Goal: Task Accomplishment & Management: Manage account settings

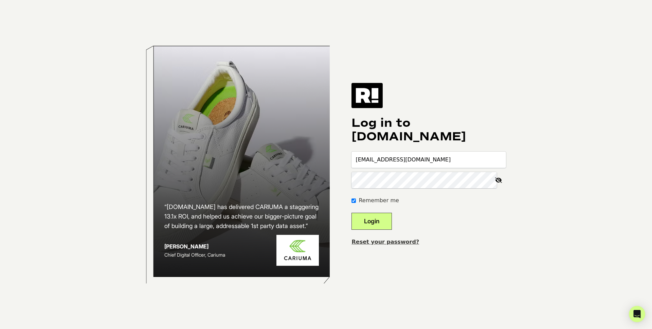
drag, startPoint x: 416, startPoint y: 153, endPoint x: 426, endPoint y: 156, distance: 10.3
click at [416, 153] on input "[EMAIL_ADDRESS][DOMAIN_NAME]" at bounding box center [429, 160] width 155 height 16
click at [434, 157] on input "[EMAIL_ADDRESS][DOMAIN_NAME]" at bounding box center [429, 160] width 155 height 16
click at [391, 243] on link "Reset your password?" at bounding box center [386, 242] width 68 height 6
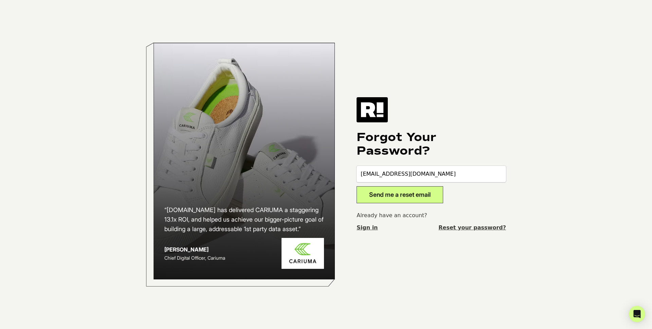
type input "iegupov@focuscamera.com"
click at [387, 202] on button "Send me a reset email" at bounding box center [400, 194] width 87 height 17
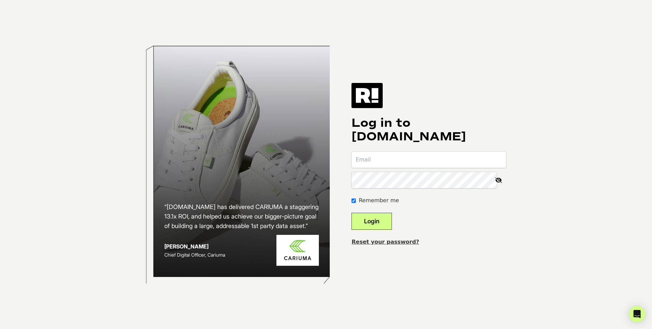
click at [400, 244] on link "Reset your password?" at bounding box center [386, 242] width 68 height 6
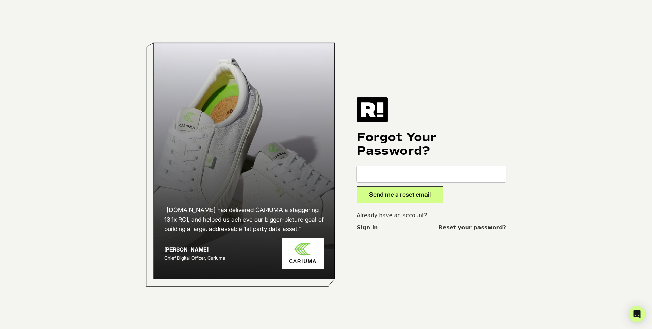
click at [406, 173] on input "email" at bounding box center [432, 174] width 150 height 16
type input "websiteteam@focuscamera.com"
click at [357, 186] on button "Send me a reset email" at bounding box center [400, 194] width 87 height 17
click at [413, 175] on input "email" at bounding box center [432, 174] width 150 height 16
type input "iegupov@focuscamera.com"
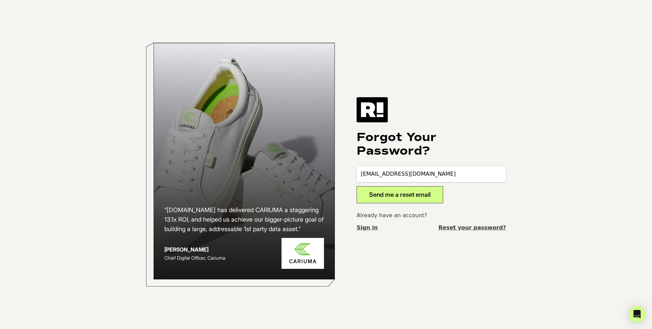
click at [388, 195] on button "Send me a reset email" at bounding box center [400, 194] width 87 height 17
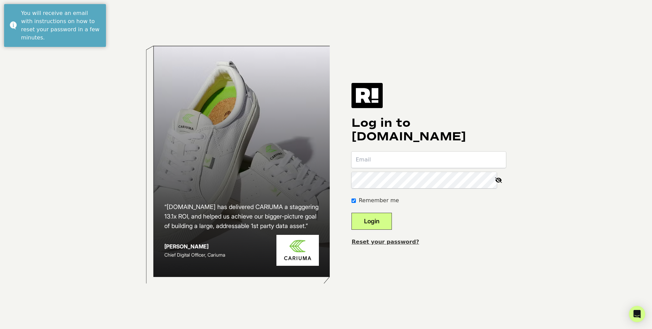
click at [385, 162] on input "email" at bounding box center [429, 160] width 155 height 16
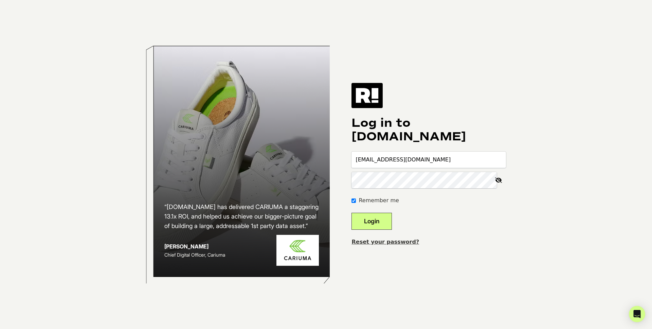
type input "[EMAIL_ADDRESS][DOMAIN_NAME]"
click at [398, 237] on div "Log in to [DOMAIN_NAME] [EMAIL_ADDRESS][DOMAIN_NAME] Remember me Login Reset yo…" at bounding box center [429, 164] width 155 height 163
click at [400, 243] on link "Reset your password?" at bounding box center [386, 242] width 68 height 6
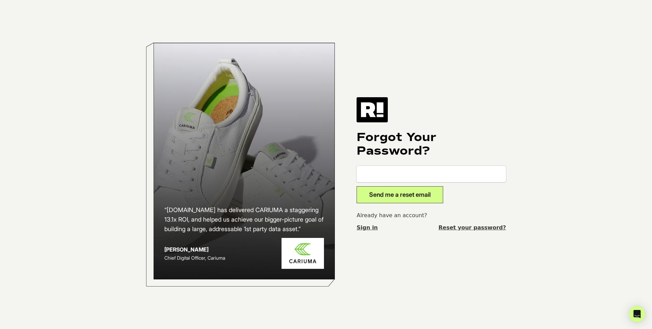
click at [401, 178] on input "email" at bounding box center [432, 174] width 150 height 16
type input "[EMAIL_ADDRESS][DOMAIN_NAME]"
click at [404, 189] on button "Send me a reset email" at bounding box center [400, 194] width 87 height 17
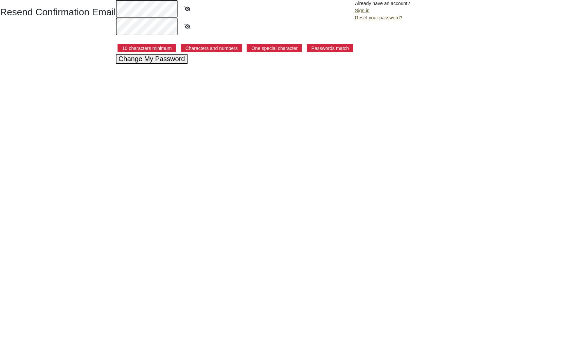
click at [221, 14] on div at bounding box center [235, 9] width 239 height 18
click at [153, 14] on body "Resend Confirmation Email 10 characters minimum Characters and numbers One spec…" at bounding box center [293, 32] width 587 height 64
click at [94, 31] on h1 "Resend Confirmation Email" at bounding box center [58, 31] width 116 height 51
click at [245, 27] on div at bounding box center [235, 27] width 239 height 18
click at [174, 62] on button "Change My Password" at bounding box center [152, 59] width 72 height 10
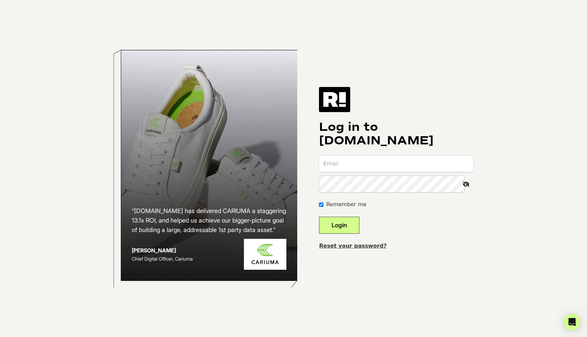
click at [363, 181] on body "“[DOMAIN_NAME] has delivered CARIUMA a staggering 13.1x ROI, and helped us achi…" at bounding box center [293, 168] width 587 height 337
click at [366, 171] on input "email" at bounding box center [396, 164] width 155 height 16
click at [356, 164] on input "email" at bounding box center [396, 164] width 155 height 16
paste input "[EMAIL_ADDRESS][DOMAIN_NAME]"
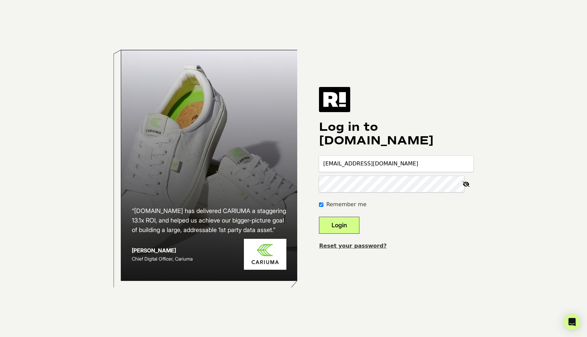
type input "[EMAIL_ADDRESS][DOMAIN_NAME]"
drag, startPoint x: 448, startPoint y: 241, endPoint x: 386, endPoint y: 231, distance: 63.0
click at [448, 241] on div "Log in to [DOMAIN_NAME] [EMAIL_ADDRESS][DOMAIN_NAME] Remember me Login Reset yo…" at bounding box center [396, 168] width 155 height 163
click at [360, 227] on button "Login" at bounding box center [339, 225] width 40 height 17
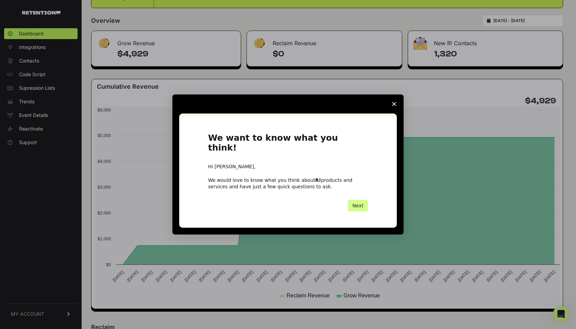
click at [395, 106] on icon "Close survey" at bounding box center [394, 104] width 4 height 4
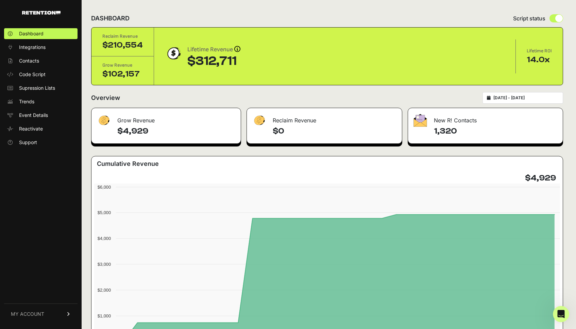
drag, startPoint x: 123, startPoint y: 130, endPoint x: 165, endPoint y: 129, distance: 42.5
click at [165, 129] on h4 "$4,929" at bounding box center [176, 131] width 118 height 11
click at [166, 130] on h4 "$4,929" at bounding box center [176, 131] width 118 height 11
click at [65, 315] on link "MY ACCOUNT" at bounding box center [40, 313] width 73 height 21
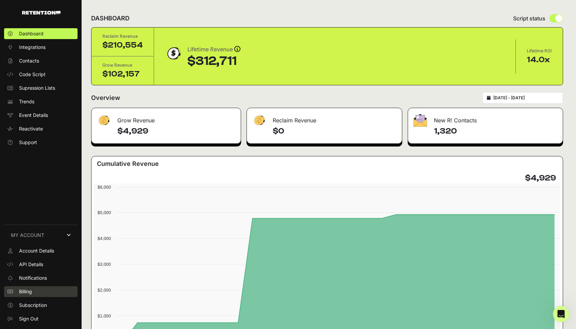
click at [47, 293] on link "Billing" at bounding box center [40, 291] width 73 height 11
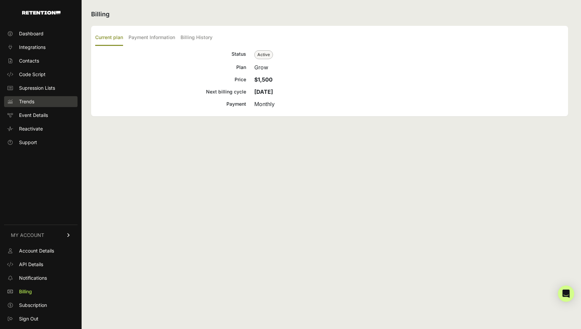
click at [29, 102] on span "Trends" at bounding box center [26, 101] width 15 height 7
click at [35, 75] on span "Code Script" at bounding box center [32, 74] width 27 height 7
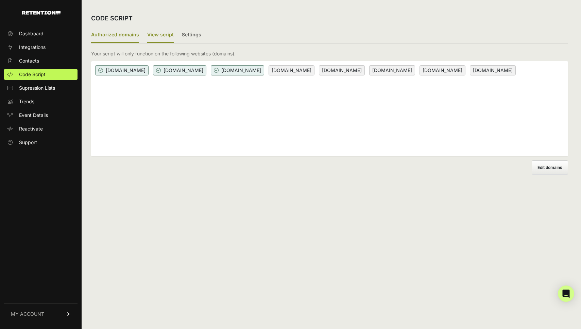
click at [157, 37] on label "View script" at bounding box center [160, 35] width 27 height 16
click at [0, 0] on input "View script" at bounding box center [0, 0] width 0 height 0
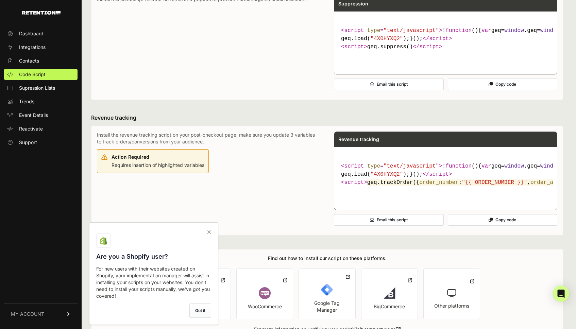
scroll to position [354, 0]
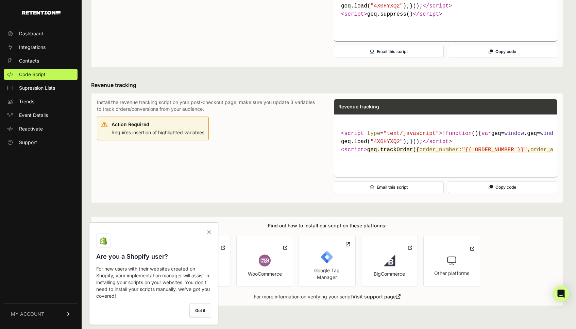
click at [207, 229] on icon at bounding box center [209, 232] width 10 height 11
click at [0, 0] on input "checkbox" at bounding box center [0, 0] width 0 height 0
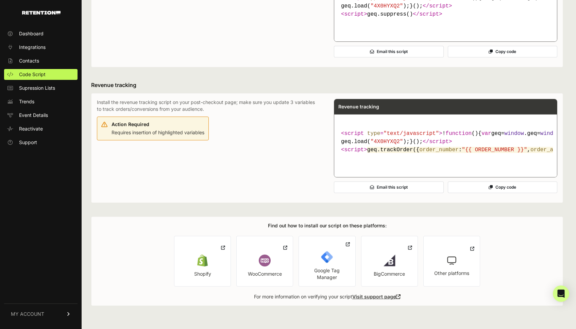
scroll to position [0, 0]
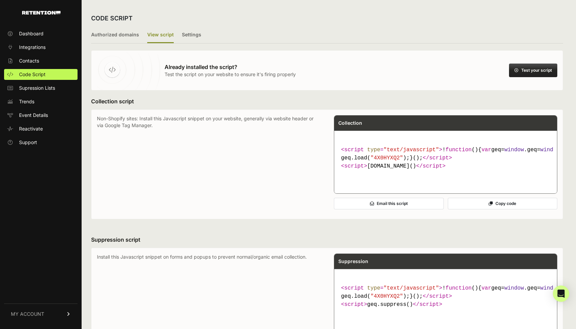
click at [116, 126] on p "Non-Shopify sites: Install this Javascript snippet on your website, generally v…" at bounding box center [208, 164] width 223 height 98
drag, startPoint x: 116, startPoint y: 126, endPoint x: 146, endPoint y: 128, distance: 30.0
click at [146, 128] on p "Non-Shopify sites: Install this Javascript snippet on your website, generally v…" at bounding box center [208, 164] width 223 height 98
click at [528, 69] on button "Test your script" at bounding box center [533, 71] width 48 height 14
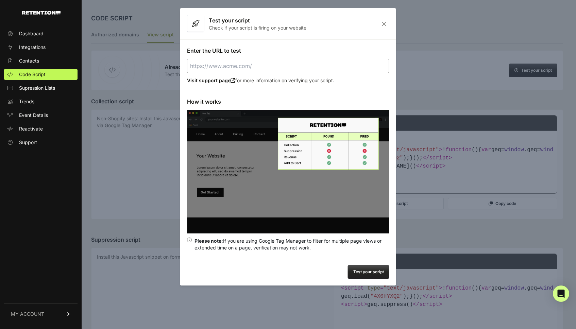
click at [200, 64] on input "Enter the URL to test" at bounding box center [288, 66] width 202 height 14
click at [381, 69] on input "Enter the URL to test" at bounding box center [288, 66] width 202 height 14
click at [377, 68] on input "Enter the URL to test" at bounding box center [288, 66] width 202 height 14
click at [380, 68] on input "Enter the URL to test" at bounding box center [288, 66] width 202 height 14
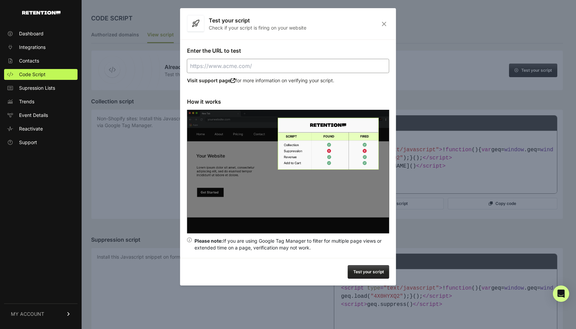
paste input "https://lifestyle.focuscamera.com/"
click at [364, 270] on button "Test your script" at bounding box center [368, 272] width 41 height 14
click at [379, 22] on icon "Close" at bounding box center [384, 24] width 11 height 6
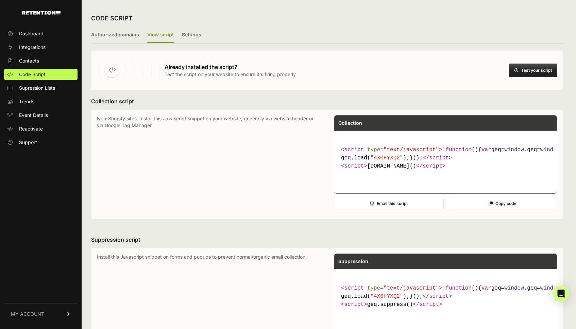
click at [545, 76] on button "Test your script" at bounding box center [533, 71] width 48 height 14
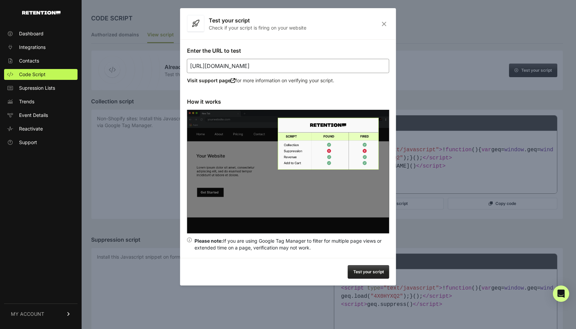
click at [238, 67] on input "https://lifestyle.focuscamera.com/" at bounding box center [288, 66] width 202 height 14
drag, startPoint x: 238, startPoint y: 67, endPoint x: 222, endPoint y: 66, distance: 16.0
click at [222, 66] on input "https://lifestyle.focuscamera.com/" at bounding box center [288, 66] width 202 height 14
type input "https://focusproaudio.com/"
click at [361, 274] on button "Test your script" at bounding box center [368, 272] width 41 height 14
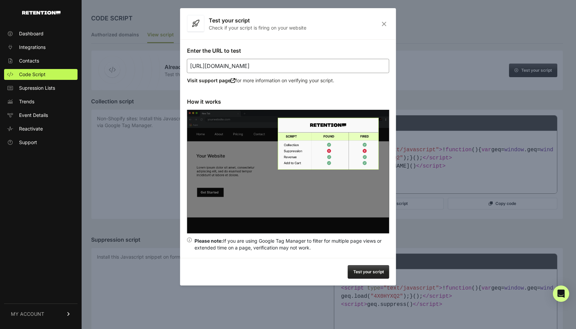
click at [49, 320] on link "MY ACCOUNT" at bounding box center [40, 313] width 73 height 21
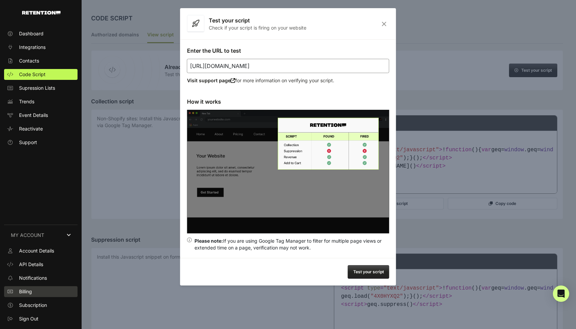
click at [37, 288] on link "Billing" at bounding box center [40, 291] width 73 height 11
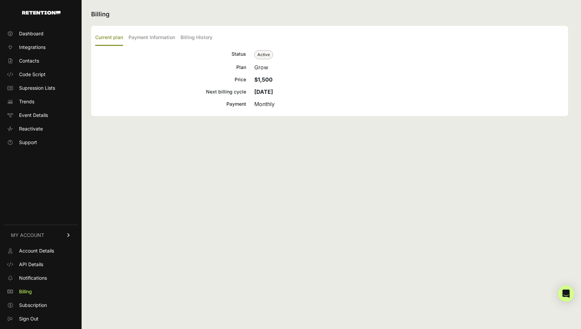
drag, startPoint x: 240, startPoint y: 81, endPoint x: 296, endPoint y: 80, distance: 55.4
click at [296, 80] on div "Price $1,500" at bounding box center [329, 79] width 469 height 8
click at [296, 80] on p "$1,500" at bounding box center [409, 79] width 310 height 8
drag, startPoint x: 253, startPoint y: 91, endPoint x: 296, endPoint y: 91, distance: 43.2
click at [296, 91] on div "Next billing cycle [DATE]" at bounding box center [329, 92] width 469 height 8
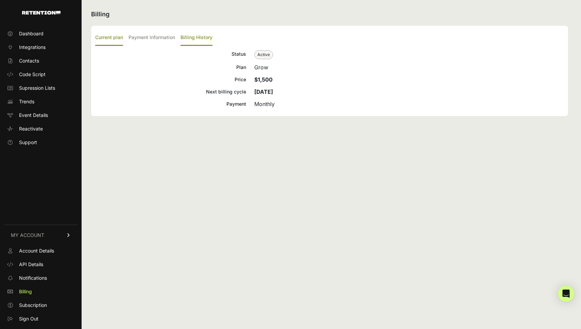
click at [208, 36] on label "Billing History" at bounding box center [196, 38] width 32 height 16
click at [0, 0] on input "Billing History" at bounding box center [0, 0] width 0 height 0
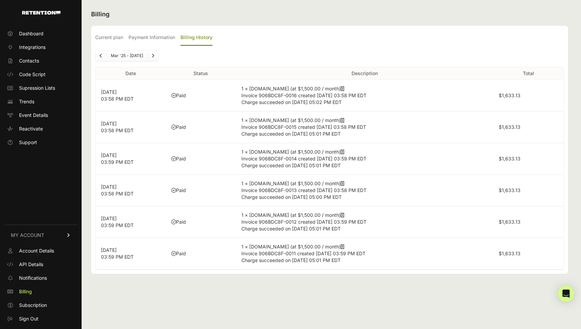
drag, startPoint x: 102, startPoint y: 91, endPoint x: 137, endPoint y: 93, distance: 35.1
click at [137, 93] on p "[DATE] 03:58 PM EDT" at bounding box center [130, 96] width 59 height 14
drag, startPoint x: 103, startPoint y: 252, endPoint x: 118, endPoint y: 251, distance: 15.0
click at [118, 251] on p "[DATE] 03:59 PM EDT" at bounding box center [130, 254] width 59 height 14
click at [96, 58] on link "Previous" at bounding box center [100, 55] width 11 height 11
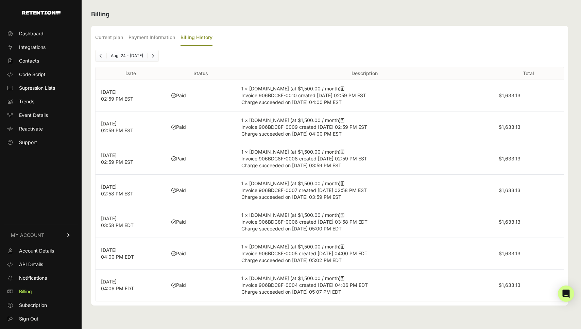
click at [153, 59] on link "Next" at bounding box center [152, 55] width 11 height 11
click at [141, 41] on label "Payment Information" at bounding box center [151, 38] width 47 height 16
click at [0, 0] on input "Payment Information" at bounding box center [0, 0] width 0 height 0
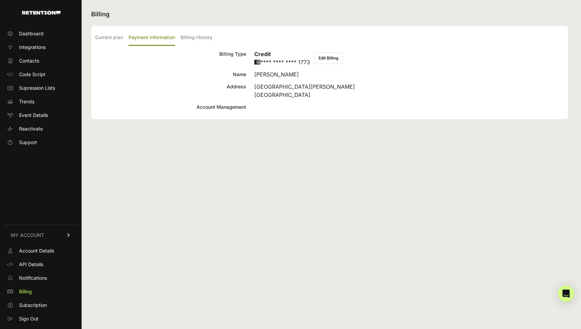
drag, startPoint x: 339, startPoint y: 62, endPoint x: 125, endPoint y: 41, distance: 214.8
click at [153, 47] on div "Current plan Payment Information Billing History Status Active Plan Grow Price …" at bounding box center [329, 72] width 477 height 93
click at [110, 37] on label "Current plan" at bounding box center [109, 38] width 28 height 16
click at [0, 0] on input "Current plan" at bounding box center [0, 0] width 0 height 0
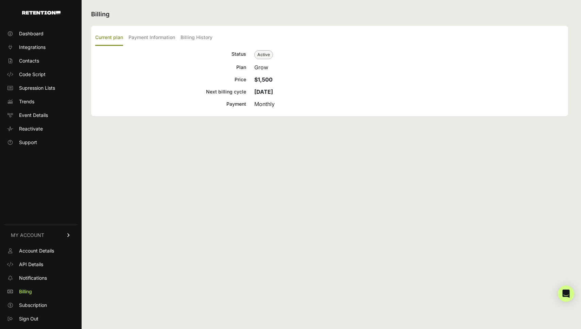
click at [266, 101] on div "Monthly" at bounding box center [409, 104] width 310 height 8
drag, startPoint x: 266, startPoint y: 101, endPoint x: 266, endPoint y: 74, distance: 27.5
click at [266, 101] on div "Monthly" at bounding box center [409, 104] width 310 height 8
click at [266, 55] on span "Active" at bounding box center [263, 54] width 19 height 9
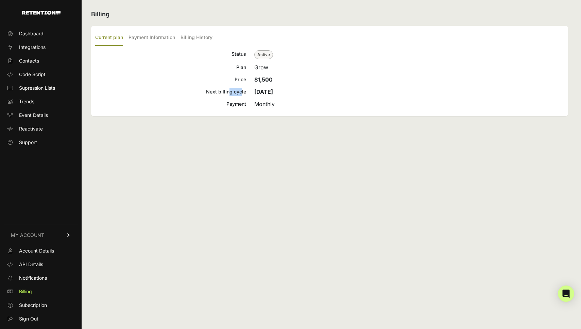
click at [220, 88] on div "Status Active Plan Grow Price $1,500 Next billing cycle Sep 17, 2025 Payment Mo…" at bounding box center [329, 79] width 469 height 58
click at [32, 308] on span "Subscription" at bounding box center [33, 305] width 28 height 7
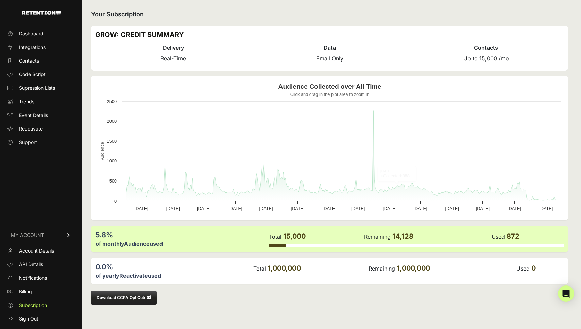
click at [249, 243] on div "of monthly Audience used" at bounding box center [181, 244] width 173 height 8
click at [388, 240] on label "Remaining" at bounding box center [377, 236] width 27 height 7
click at [264, 98] on rect "Audience Collected over All Time" at bounding box center [329, 148] width 469 height 136
drag, startPoint x: 196, startPoint y: 58, endPoint x: 237, endPoint y: 51, distance: 40.7
click at [196, 58] on li "Delivery Real-Time" at bounding box center [173, 52] width 156 height 19
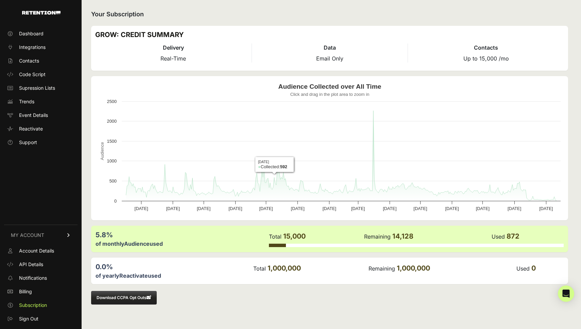
click at [398, 35] on h3 "GROW: CREDIT SUMMARY" at bounding box center [329, 35] width 469 height 10
click at [28, 293] on span "Billing" at bounding box center [25, 291] width 13 height 7
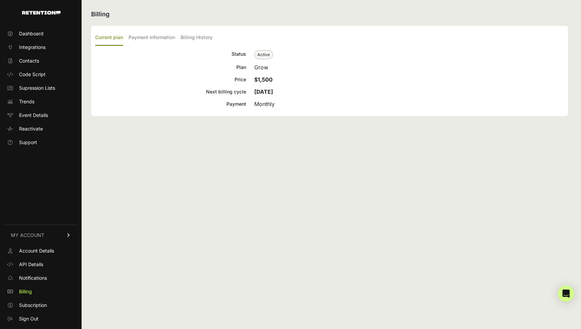
click at [116, 37] on label "Current plan" at bounding box center [109, 38] width 28 height 16
click at [0, 0] on input "Current plan" at bounding box center [0, 0] width 0 height 0
click at [149, 30] on label "Payment Information" at bounding box center [151, 38] width 47 height 16
click at [0, 0] on input "Payment Information" at bounding box center [0, 0] width 0 height 0
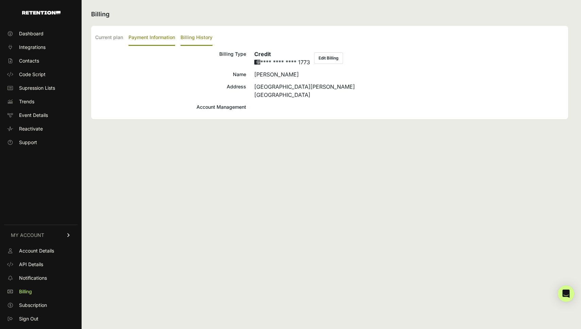
click at [201, 36] on label "Billing History" at bounding box center [196, 38] width 32 height 16
click at [0, 0] on input "Billing History" at bounding box center [0, 0] width 0 height 0
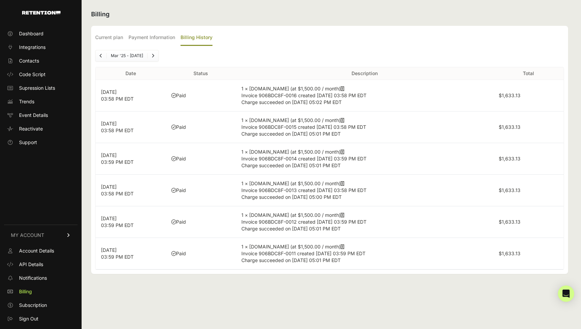
click at [127, 42] on ul "Current plan Payment Information Billing History" at bounding box center [329, 38] width 469 height 16
click at [115, 37] on label "Current plan" at bounding box center [109, 38] width 28 height 16
click at [0, 0] on input "Current plan" at bounding box center [0, 0] width 0 height 0
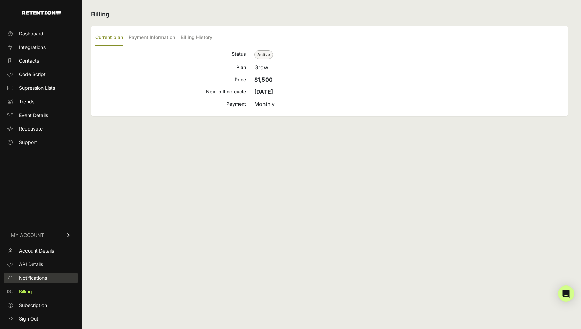
click at [37, 277] on span "Notifications" at bounding box center [33, 278] width 28 height 7
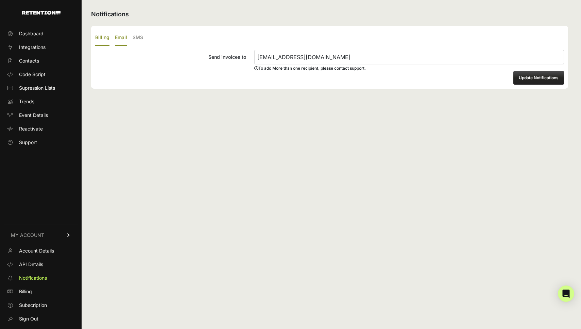
click at [119, 40] on label "Email" at bounding box center [121, 38] width 12 height 16
click at [0, 0] on input "Email" at bounding box center [0, 0] width 0 height 0
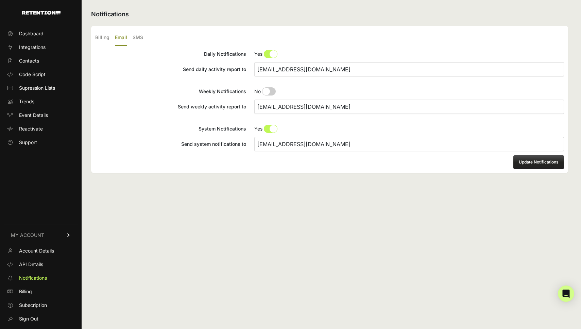
click at [130, 38] on ul "Billing Email SMS" at bounding box center [329, 38] width 469 height 16
click at [140, 38] on label "SMS" at bounding box center [138, 38] width 11 height 16
click at [0, 0] on input "SMS" at bounding box center [0, 0] width 0 height 0
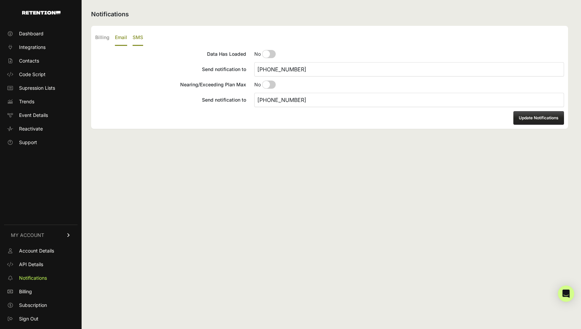
click at [124, 40] on label "Email" at bounding box center [121, 38] width 12 height 16
click at [0, 0] on input "Email" at bounding box center [0, 0] width 0 height 0
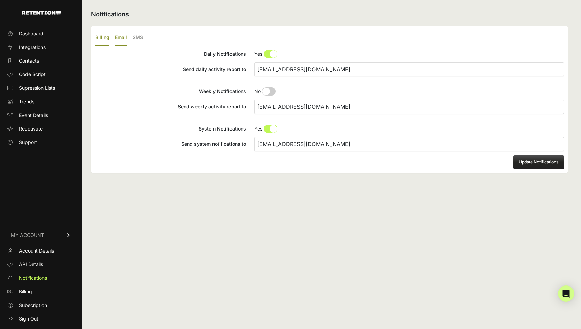
click at [100, 38] on label "Billing" at bounding box center [102, 38] width 14 height 16
click at [0, 0] on input "Billing" at bounding box center [0, 0] width 0 height 0
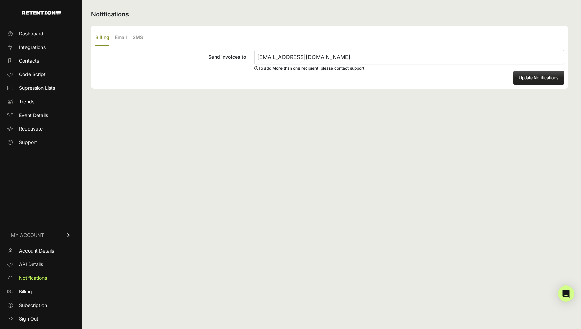
drag, startPoint x: 363, startPoint y: 60, endPoint x: 261, endPoint y: 59, distance: 102.3
click at [261, 59] on input "vsmolyanskyy@focuscamera.com" at bounding box center [409, 57] width 310 height 14
click at [350, 62] on input "vsmolyanskyy@focuscamera.com" at bounding box center [409, 57] width 310 height 14
paste input "websiteteam"
type input "websiteteam@focuscamera.com"
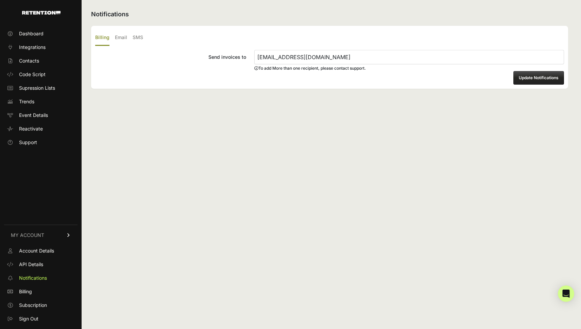
click at [353, 110] on div "Notifications Billing Email SMS Send invoices to websiteteam@focuscamera.com To…" at bounding box center [330, 164] width 496 height 329
click at [342, 58] on input "websiteteam@focuscamera.com" at bounding box center [409, 57] width 310 height 14
click at [342, 59] on input "websiteteam@focuscamera.com" at bounding box center [409, 57] width 310 height 14
click at [524, 80] on button "Update Notifications" at bounding box center [538, 78] width 51 height 14
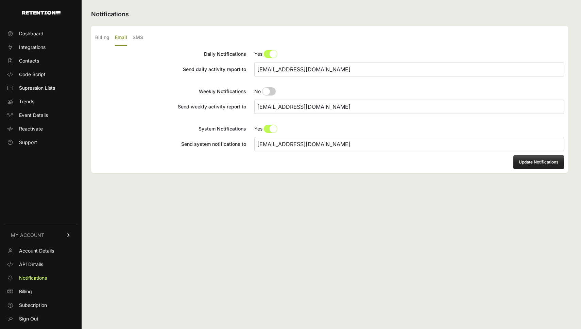
click at [287, 73] on input "vsmolyanskyy@focuscamera.com" at bounding box center [409, 69] width 310 height 14
paste input "websiteteam"
type input "websiteteam@focuscamera.com"
click at [290, 109] on input "vsmolyanskyy@focuscamera.com" at bounding box center [409, 107] width 310 height 14
paste input "websiteteam"
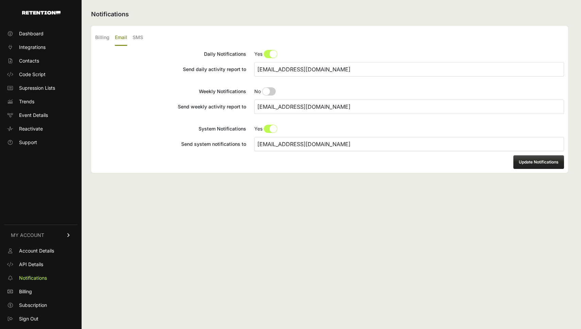
click at [326, 147] on input "vsmolyanskyy@focuscamera.com" at bounding box center [409, 144] width 310 height 14
click at [333, 173] on form "Billing Email SMS Send invoices to websiteteam@focuscamera.com To add More than…" at bounding box center [329, 99] width 477 height 153
type input "vsmolyanskyy@focuscamera.com"
click at [103, 38] on label "Billing" at bounding box center [102, 38] width 14 height 16
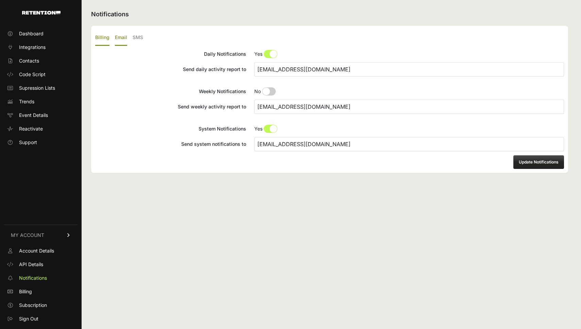
click at [0, 0] on input "Billing" at bounding box center [0, 0] width 0 height 0
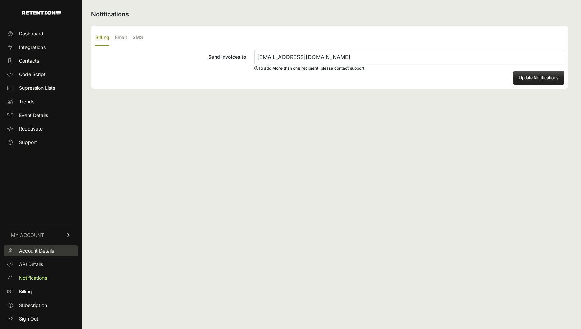
click at [20, 252] on span "Account Details" at bounding box center [36, 250] width 35 height 7
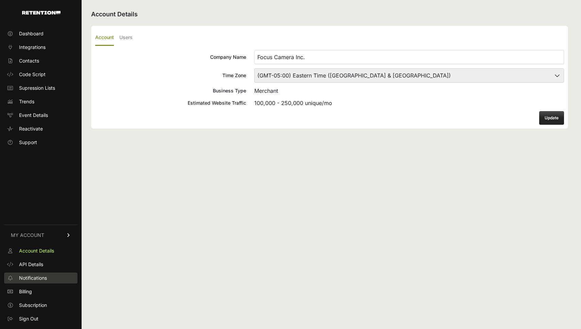
click at [42, 276] on span "Notifications" at bounding box center [33, 278] width 28 height 7
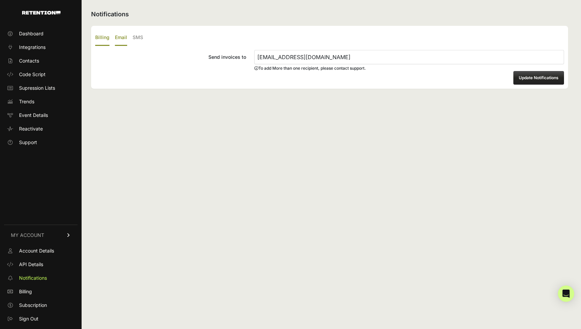
click at [119, 37] on label "Email" at bounding box center [121, 38] width 12 height 16
click at [0, 0] on input "Email" at bounding box center [0, 0] width 0 height 0
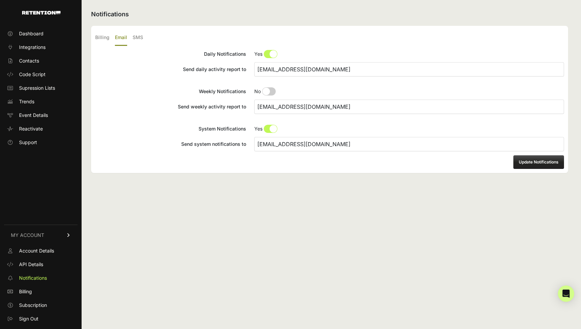
click at [356, 68] on input "vsmolyanskyy@focuscamera.com" at bounding box center [409, 69] width 310 height 14
paste input "websiteteam"
type input "websiteteam@focuscamera.com"
click at [344, 103] on input "vsmolyanskyy@focuscamera.com" at bounding box center [409, 107] width 310 height 14
paste input "websiteteam"
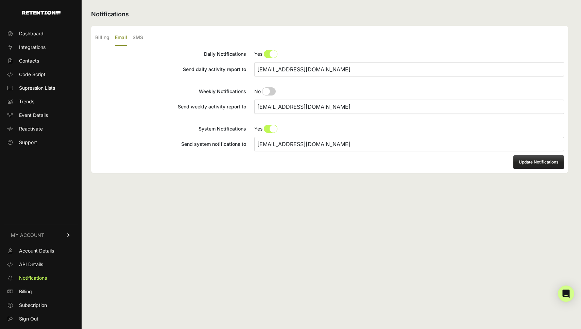
type input "websiteteam@focuscamera.com"
click at [359, 143] on input "vsmolyanskyy@focuscamera.com" at bounding box center [409, 144] width 310 height 14
paste input "websiteteam"
type input "websiteteam@focuscamera.com"
click at [522, 158] on button "Update Notifications" at bounding box center [538, 162] width 51 height 14
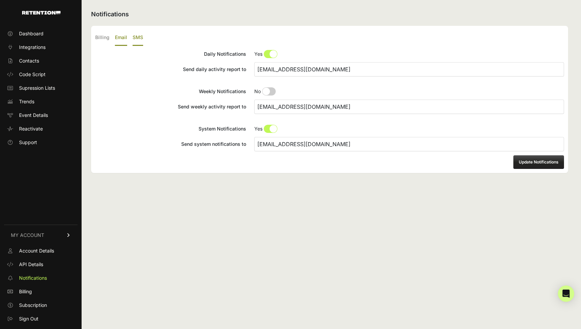
click at [137, 38] on label "SMS" at bounding box center [138, 38] width 11 height 16
click at [0, 0] on input "SMS" at bounding box center [0, 0] width 0 height 0
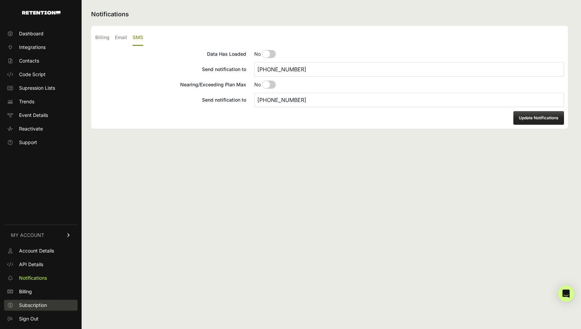
click at [32, 308] on span "Subscription" at bounding box center [33, 305] width 28 height 7
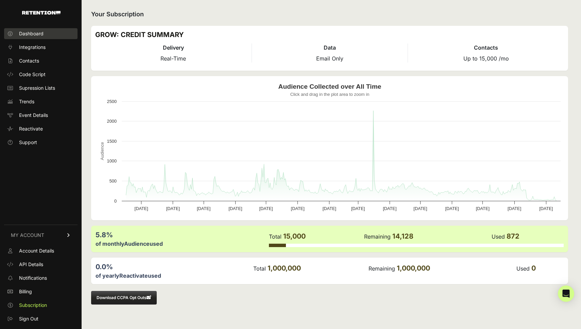
click at [41, 33] on span "Dashboard" at bounding box center [31, 33] width 24 height 7
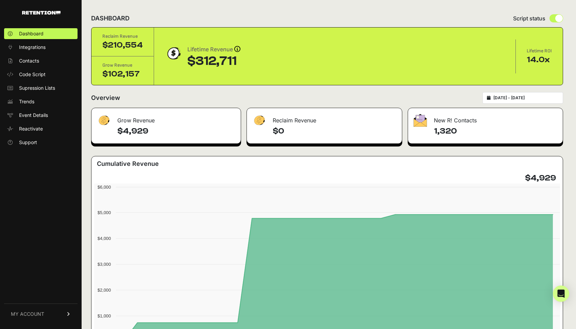
click at [43, 308] on link "MY ACCOUNT" at bounding box center [40, 313] width 73 height 21
click at [44, 307] on span "Subscription" at bounding box center [33, 305] width 28 height 7
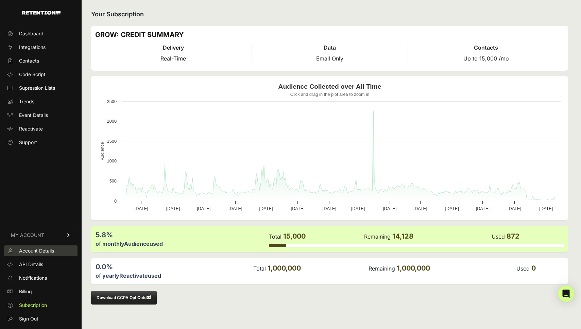
click at [59, 251] on link "Account Details" at bounding box center [40, 250] width 73 height 11
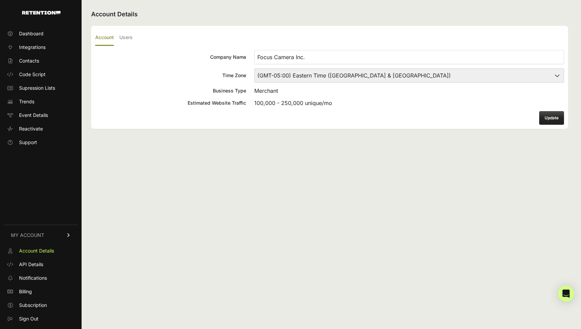
click at [54, 235] on link "MY ACCOUNT" at bounding box center [40, 235] width 73 height 21
click at [56, 323] on link "MY ACCOUNT" at bounding box center [40, 313] width 73 height 21
click at [42, 248] on span "Account Details" at bounding box center [36, 250] width 35 height 7
click at [307, 78] on select "(GMT-10:00) [GEOGRAPHIC_DATA]/[GEOGRAPHIC_DATA] (GMT-10:00) [US_STATE] (GMT-09:…" at bounding box center [409, 75] width 310 height 14
click at [130, 36] on label "Users" at bounding box center [125, 38] width 13 height 16
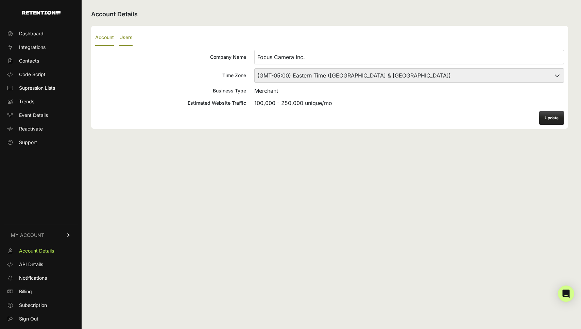
click at [0, 0] on input "Users" at bounding box center [0, 0] width 0 height 0
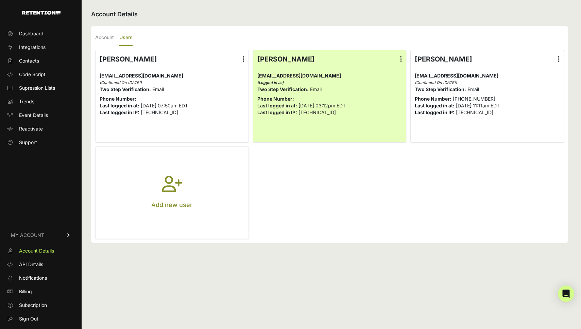
click at [349, 202] on ul "[PERSON_NAME] Edit Details Reset Password Login History [GEOGRAPHIC_DATA] [EMAI…" at bounding box center [329, 144] width 469 height 189
click at [397, 55] on label at bounding box center [401, 59] width 10 height 18
click at [0, 0] on input "radio" at bounding box center [0, 0] width 0 height 0
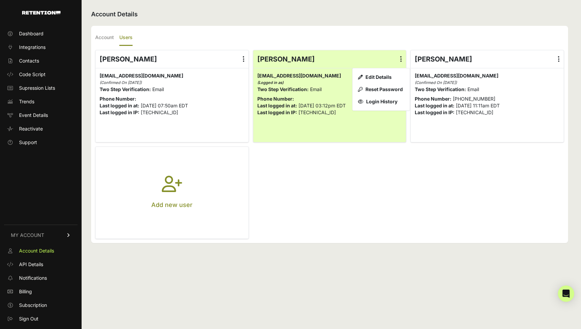
click at [286, 193] on ul "[PERSON_NAME] Edit Details Reset Password Login History [GEOGRAPHIC_DATA] [EMAI…" at bounding box center [329, 144] width 469 height 189
click at [206, 136] on div "[PERSON_NAME] Edit Details Reset Password Login History [GEOGRAPHIC_DATA] [EMAI…" at bounding box center [171, 96] width 153 height 92
click at [329, 178] on ul "[PERSON_NAME] Edit Details Reset Password Login History [GEOGRAPHIC_DATA] [EMAI…" at bounding box center [329, 144] width 469 height 189
drag, startPoint x: 329, startPoint y: 178, endPoint x: 322, endPoint y: 174, distance: 7.5
click at [329, 178] on ul "[PERSON_NAME] Edit Details Reset Password Login History [GEOGRAPHIC_DATA] [EMAI…" at bounding box center [329, 144] width 469 height 189
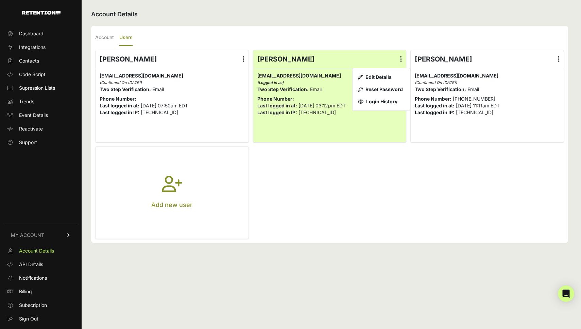
click at [398, 43] on ul "Account Users" at bounding box center [329, 38] width 469 height 16
click at [398, 61] on label at bounding box center [401, 59] width 10 height 18
click at [0, 0] on input "radio" at bounding box center [0, 0] width 0 height 0
click at [404, 59] on label at bounding box center [401, 59] width 10 height 18
click at [0, 0] on input "radio" at bounding box center [0, 0] width 0 height 0
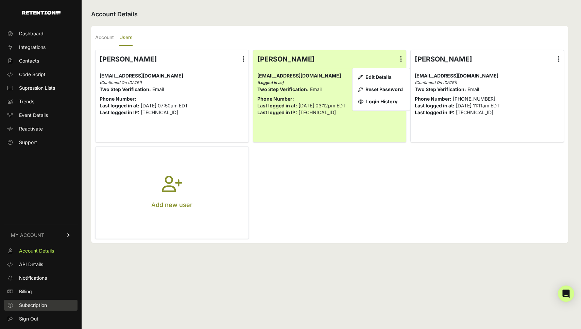
click at [59, 304] on link "Subscription" at bounding box center [40, 305] width 73 height 11
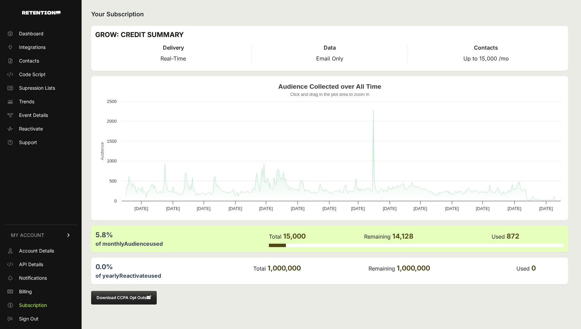
drag, startPoint x: 279, startPoint y: 271, endPoint x: 319, endPoint y: 270, distance: 40.1
click at [319, 270] on td "Total 1,000,000" at bounding box center [310, 268] width 115 height 13
click at [45, 37] on link "Dashboard" at bounding box center [40, 33] width 73 height 11
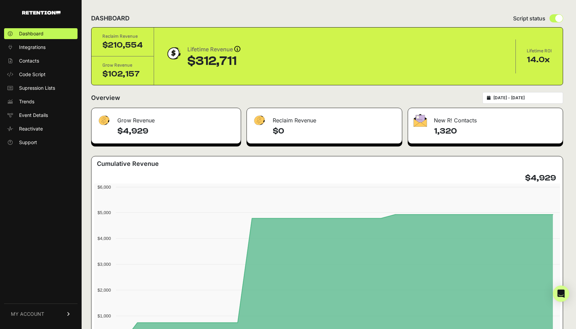
click at [36, 163] on div "Dashboard Integrations Contacts Code Script Supression Lists Trends Event Detai…" at bounding box center [41, 174] width 82 height 307
click at [30, 138] on link "Support" at bounding box center [40, 142] width 73 height 11
click at [41, 111] on link "Event Details" at bounding box center [40, 115] width 73 height 11
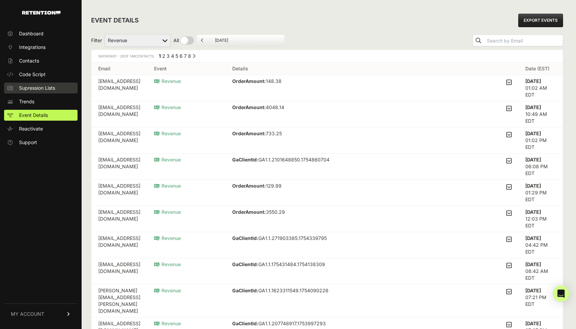
click at [31, 93] on link "Supression Lists" at bounding box center [40, 88] width 73 height 11
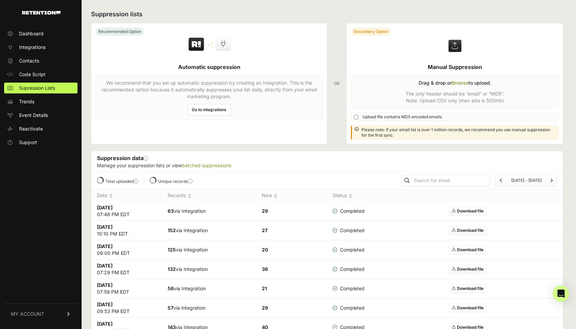
click at [31, 98] on span "Trends" at bounding box center [26, 101] width 15 height 7
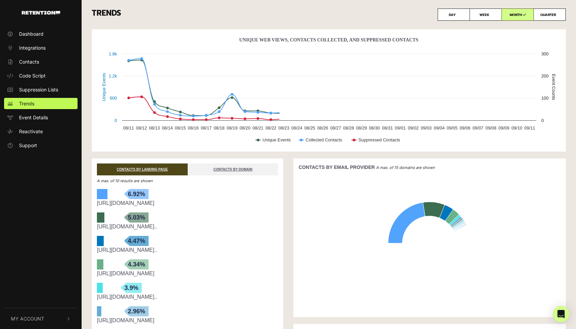
click at [31, 98] on link "Trends" at bounding box center [40, 103] width 73 height 11
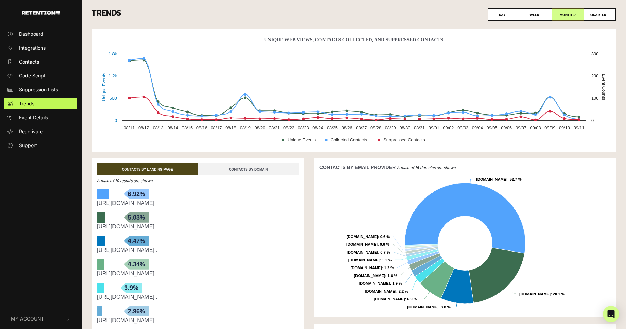
click at [575, 14] on label "QUARTER" at bounding box center [599, 14] width 32 height 12
radio input "true"
click at [503, 13] on label "DAY" at bounding box center [504, 14] width 32 height 12
radio input "true"
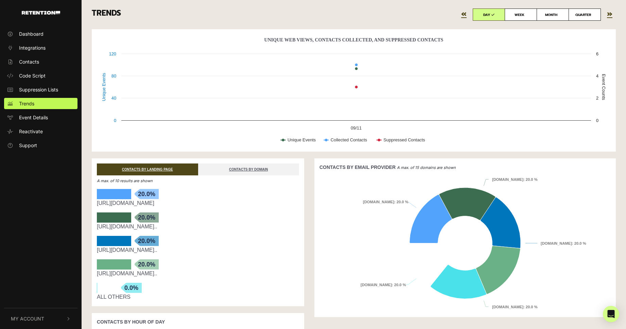
click at [533, 16] on label "WEEK" at bounding box center [521, 14] width 32 height 12
radio input "true"
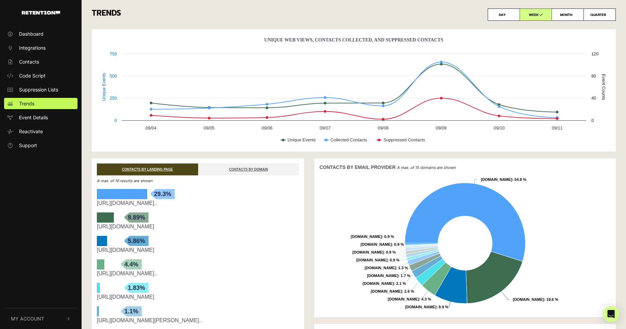
click at [38, 39] on ul "Dashboard Integrations Contacts Code Script Suppression Lists Trends Event Deta…" at bounding box center [41, 89] width 82 height 123
click at [41, 36] on span "Dashboard" at bounding box center [31, 33] width 24 height 7
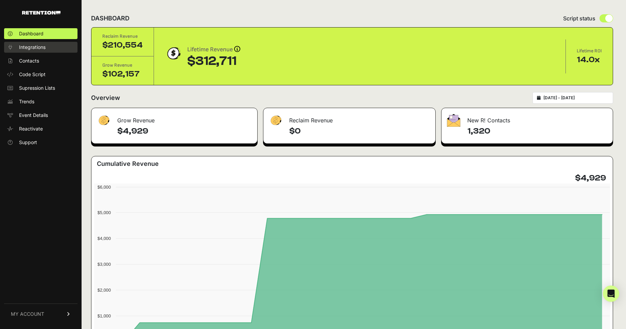
click at [41, 45] on span "Integrations" at bounding box center [32, 47] width 27 height 7
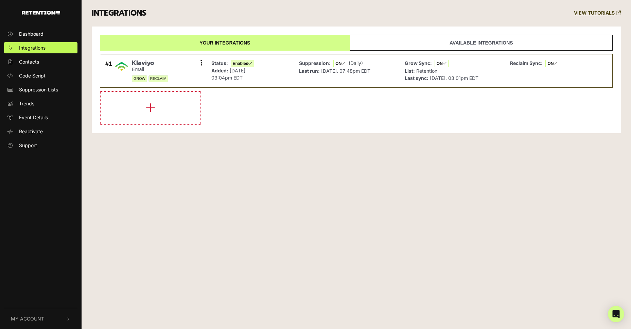
click at [306, 130] on div "Your integrations Available integrations #1 [GEOGRAPHIC_DATA] Email GROW RECLAI…" at bounding box center [356, 80] width 529 height 107
click at [440, 41] on link "Available integrations" at bounding box center [481, 43] width 263 height 16
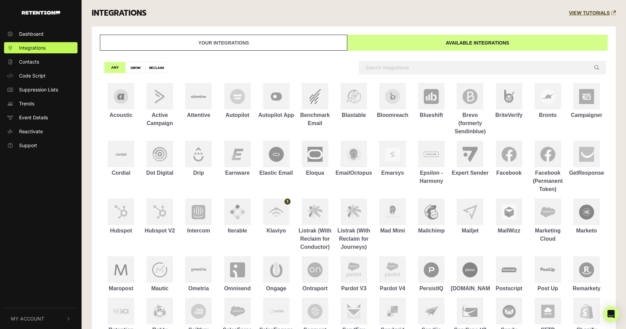
click at [230, 37] on link "Your integrations" at bounding box center [223, 43] width 247 height 16
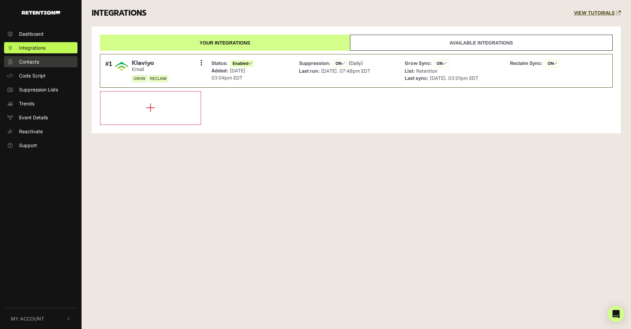
click at [45, 64] on link "Contacts" at bounding box center [40, 61] width 73 height 11
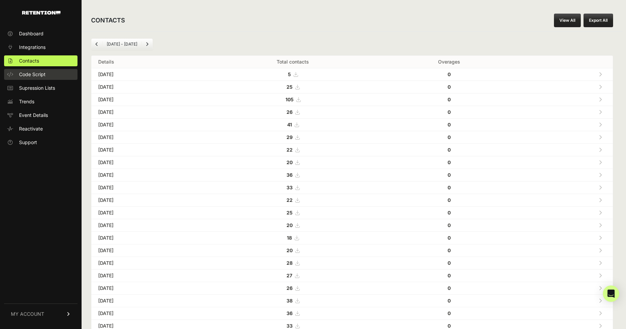
click at [42, 74] on span "Code Script" at bounding box center [32, 74] width 27 height 7
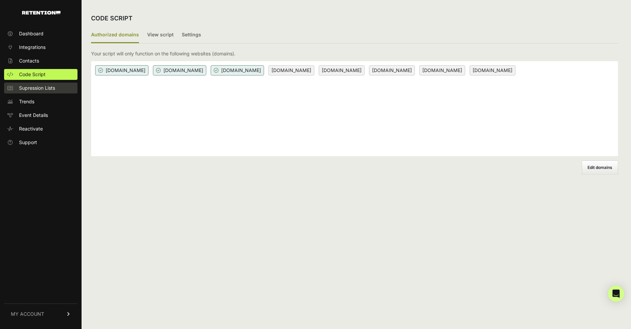
click at [34, 92] on link "Supression Lists" at bounding box center [40, 88] width 73 height 11
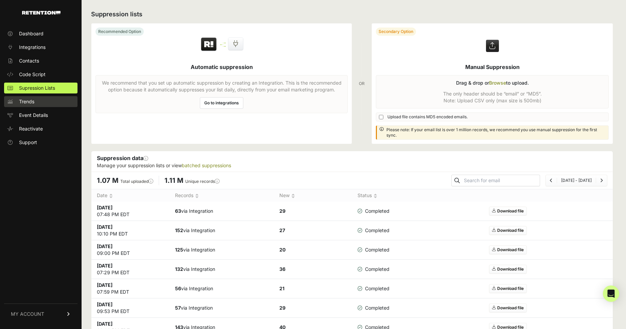
click at [32, 103] on span "Trends" at bounding box center [26, 101] width 15 height 7
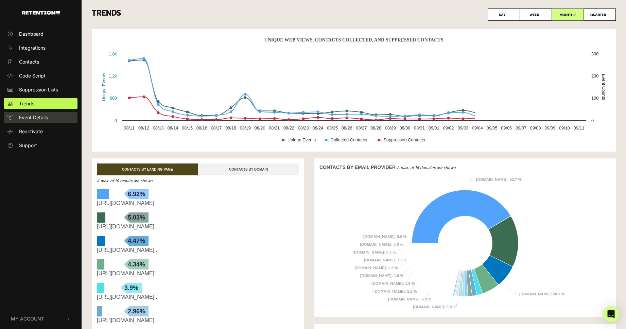
click at [23, 118] on span "Event Details" at bounding box center [33, 117] width 29 height 7
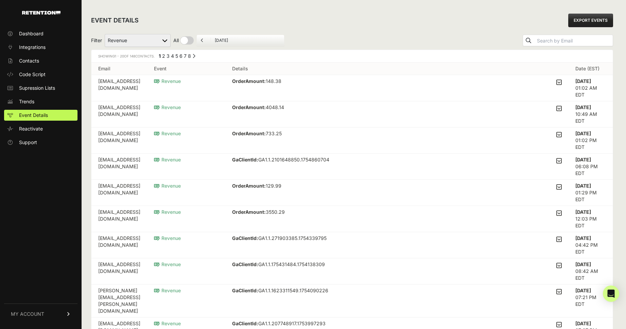
click at [39, 140] on link "Support" at bounding box center [40, 142] width 73 height 11
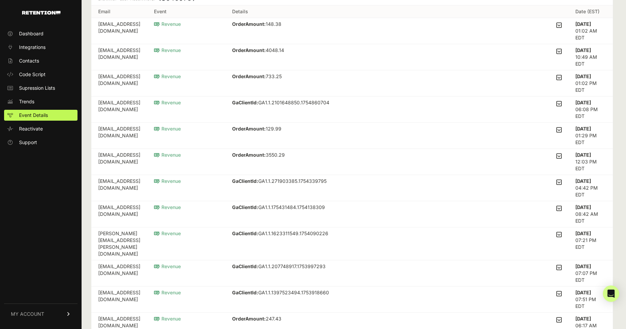
scroll to position [177, 0]
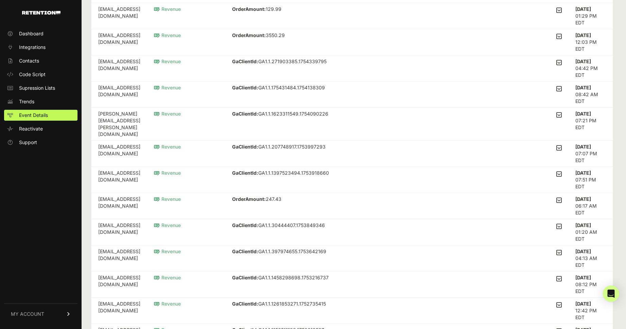
click at [38, 310] on link "MY ACCOUNT" at bounding box center [40, 313] width 73 height 21
click at [37, 245] on link "Account Details" at bounding box center [40, 250] width 73 height 11
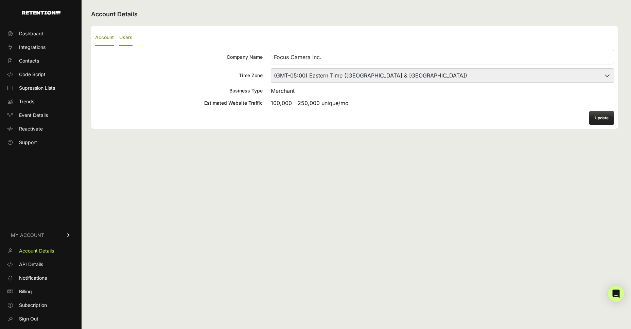
click at [126, 40] on label "Users" at bounding box center [125, 38] width 13 height 16
click at [0, 0] on input "Users" at bounding box center [0, 0] width 0 height 0
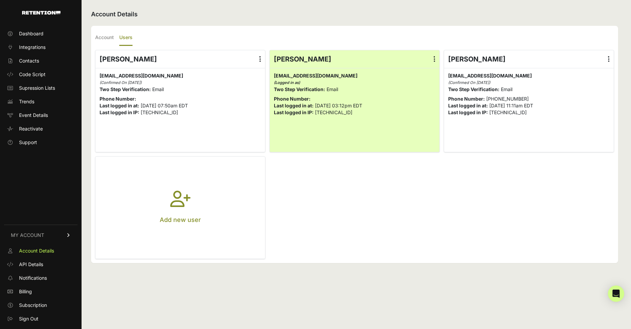
click at [174, 192] on icon "button" at bounding box center [180, 203] width 20 height 24
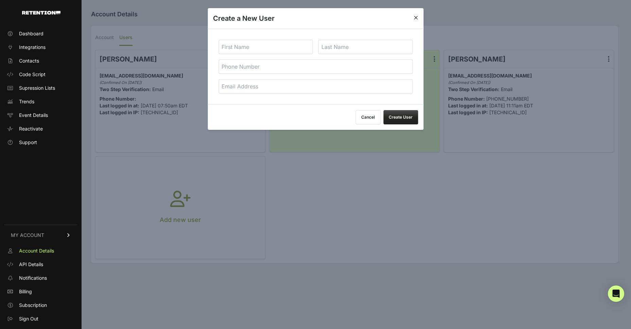
click at [243, 53] on input "text" at bounding box center [265, 47] width 94 height 14
click at [244, 49] on input "text" at bounding box center [265, 47] width 94 height 14
click at [246, 49] on input "text" at bounding box center [265, 47] width 94 height 14
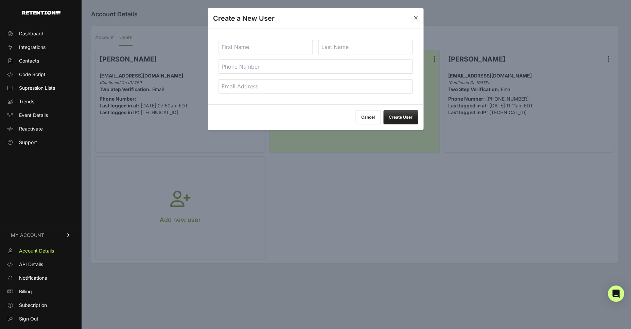
click at [180, 92] on div at bounding box center [315, 164] width 631 height 329
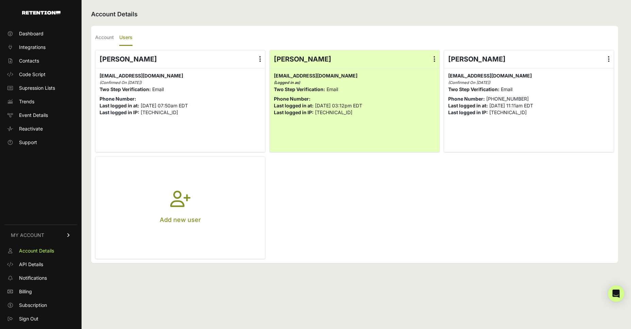
click at [142, 204] on button "Add new user" at bounding box center [180, 208] width 170 height 102
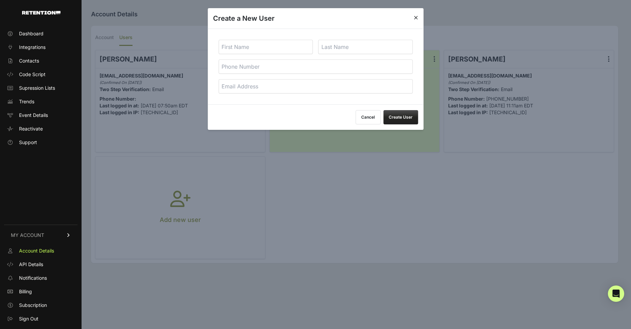
click at [242, 50] on input "text" at bounding box center [265, 47] width 94 height 14
click at [266, 84] on input "email" at bounding box center [315, 86] width 194 height 14
type input "websiteteam@focuscamera.com"
click at [271, 38] on div "websiteteam@focuscamera.com" at bounding box center [316, 67] width 216 height 76
click at [270, 41] on input "text" at bounding box center [265, 47] width 94 height 14
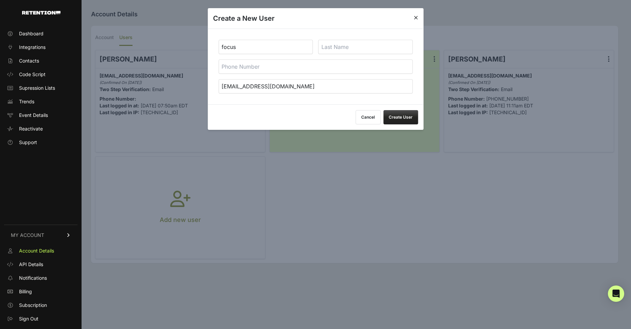
type input "focus"
type input "camera"
drag, startPoint x: 267, startPoint y: 45, endPoint x: 271, endPoint y: 46, distance: 4.3
click at [269, 46] on input "focus" at bounding box center [265, 47] width 94 height 14
type input "w"
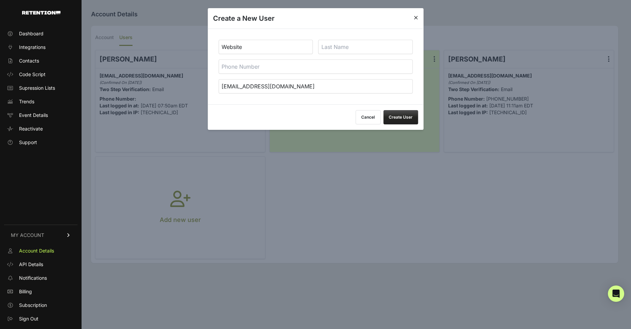
type input "Website"
type input "Team"
drag, startPoint x: 233, startPoint y: 86, endPoint x: 253, endPoint y: 85, distance: 20.8
click at [253, 85] on input "websiteteam@focuscamera.com" at bounding box center [315, 86] width 194 height 14
click at [402, 116] on button "Create User" at bounding box center [400, 117] width 35 height 14
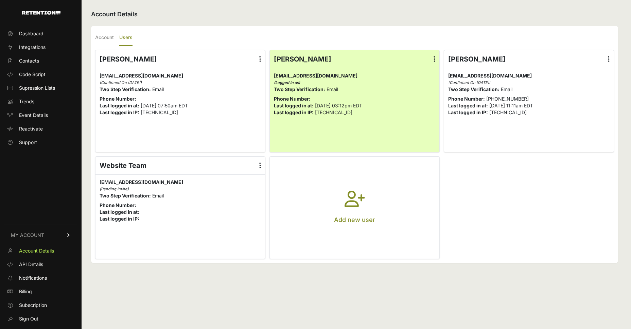
click at [257, 168] on label at bounding box center [260, 166] width 10 height 18
click at [0, 0] on input "radio" at bounding box center [0, 0] width 0 height 0
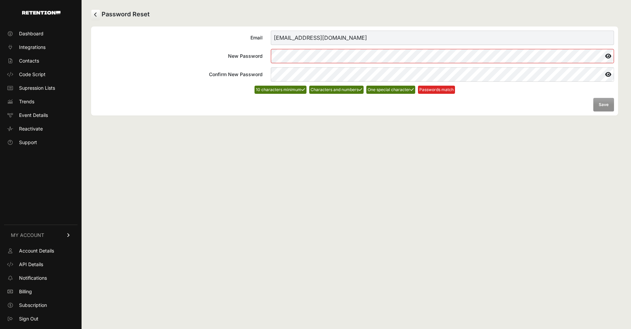
click at [248, 69] on form "Email websiteteam@focuscamera.com New Password Confirm New Password 10 characte…" at bounding box center [354, 71] width 519 height 81
drag, startPoint x: 391, startPoint y: 145, endPoint x: 487, endPoint y: 132, distance: 97.0
click at [391, 145] on div "Password Reset Email websiteteam@focuscamera.com New Password Confirm New Passw…" at bounding box center [355, 164] width 546 height 329
click at [338, 126] on div "Password Reset Email websiteteam@focuscamera.com New Password Confirm New Passw…" at bounding box center [355, 164] width 546 height 329
click at [609, 57] on icon at bounding box center [608, 56] width 12 height 11
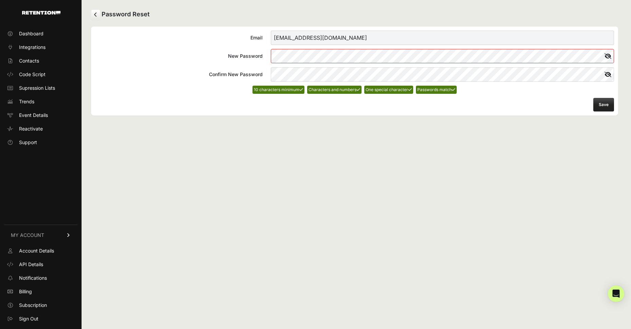
click at [533, 130] on div "Password Reset Email websiteteam@focuscamera.com New Password Confirm New Passw…" at bounding box center [355, 164] width 546 height 329
click at [606, 102] on button "Save" at bounding box center [603, 105] width 21 height 14
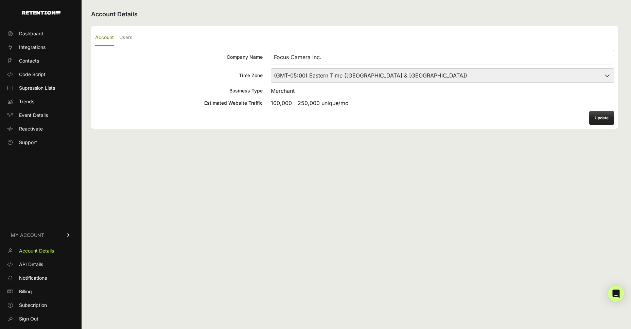
click at [139, 39] on ul "Account Users" at bounding box center [354, 38] width 519 height 16
click at [136, 38] on ul "Account Users" at bounding box center [354, 38] width 519 height 16
click at [135, 38] on ul "Account Users" at bounding box center [354, 38] width 519 height 16
click at [130, 39] on label "Users" at bounding box center [125, 38] width 13 height 16
click at [0, 0] on input "Users" at bounding box center [0, 0] width 0 height 0
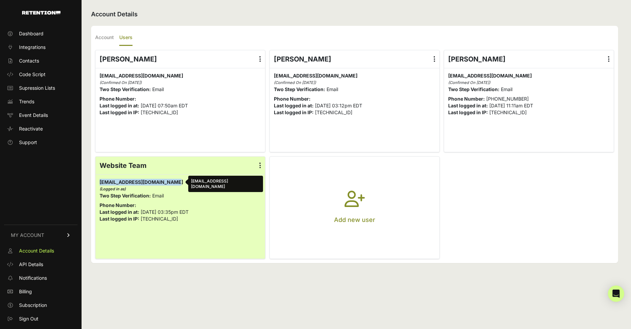
drag, startPoint x: 179, startPoint y: 184, endPoint x: 100, endPoint y: 184, distance: 79.2
click at [100, 184] on p "websiteteam@focuscamera.com websiteteam@focuscamera.com (Logged in as)" at bounding box center [180, 186] width 161 height 14
click at [101, 183] on span "websiteteam@focuscamera.com websiteteam@focuscamera.com" at bounding box center [142, 182] width 84 height 6
drag, startPoint x: 101, startPoint y: 183, endPoint x: 178, endPoint y: 182, distance: 77.1
click at [178, 182] on p "websiteteam@focuscamera.com websiteteam@focuscamera.com (Logged in as)" at bounding box center [180, 186] width 161 height 14
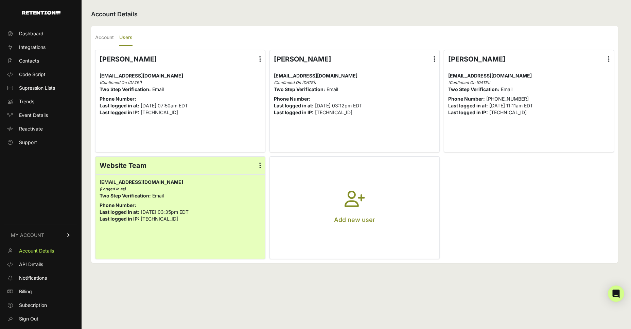
click at [340, 74] on p "iegupov@focuscamera.com iegupov@focuscamera.com (Confirmed On 07/11/2024)" at bounding box center [354, 79] width 161 height 14
drag, startPoint x: 341, startPoint y: 74, endPoint x: 273, endPoint y: 74, distance: 68.0
click at [273, 74] on div "iegupov@focuscamera.com iegupov@focuscamera.com (Confirmed On 07/11/2024) Two S…" at bounding box center [355, 94] width 170 height 52
copy span "iegupov@focuscamera.com"
click at [272, 145] on div "Ivan Egupov Edit Details Reset Password Login History Delete iegupov@focuscamer…" at bounding box center [355, 101] width 170 height 102
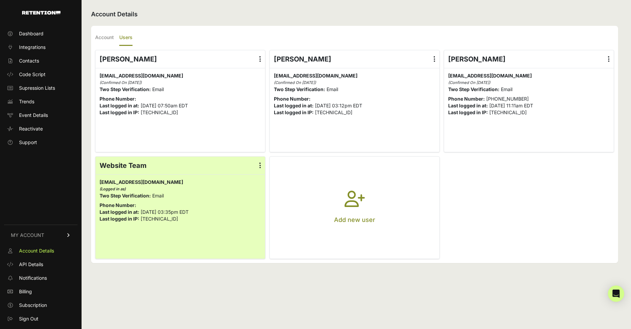
click at [272, 145] on div "Ivan Egupov Edit Details Reset Password Login History Delete iegupov@focuscamer…" at bounding box center [355, 101] width 170 height 102
click at [29, 294] on span "Billing" at bounding box center [25, 291] width 13 height 7
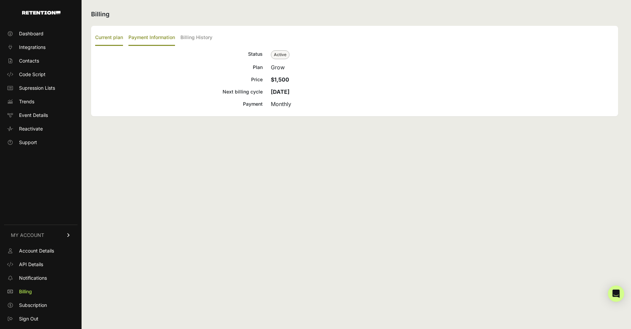
click at [163, 40] on label "Payment Information" at bounding box center [151, 38] width 47 height 16
click at [0, 0] on input "Payment Information" at bounding box center [0, 0] width 0 height 0
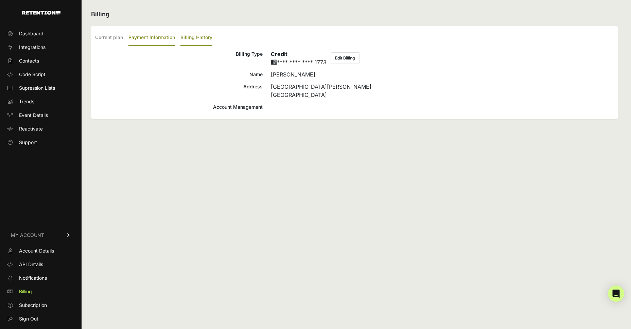
click at [190, 41] on label "Billing History" at bounding box center [196, 38] width 32 height 16
click at [0, 0] on input "Billing History" at bounding box center [0, 0] width 0 height 0
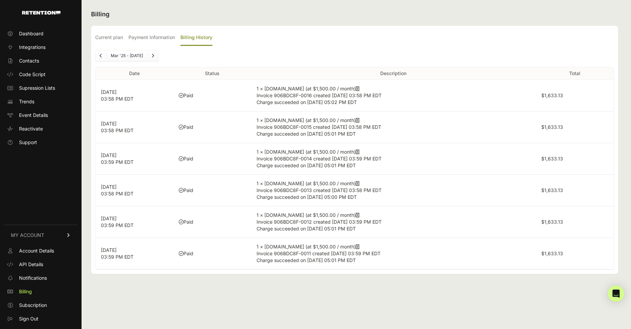
drag, startPoint x: 113, startPoint y: 91, endPoint x: 118, endPoint y: 91, distance: 4.4
click at [113, 91] on p "[DATE] 03:58 PM EDT" at bounding box center [134, 96] width 67 height 14
click at [107, 93] on p "[DATE] 03:58 PM EDT" at bounding box center [134, 96] width 67 height 14
click at [125, 54] on li "Mar '25 - [DATE]" at bounding box center [126, 55] width 41 height 5
click at [356, 246] on icon at bounding box center [358, 246] width 4 height 5
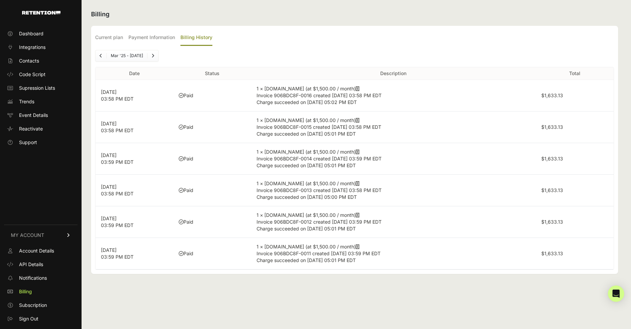
click at [0, 0] on div "Dashboard Integrations Contacts Code Script Supression Lists Trends Event Detai…" at bounding box center [315, 164] width 631 height 329
click at [129, 157] on p "[DATE] 03:59 PM EDT" at bounding box center [134, 159] width 67 height 14
click at [356, 151] on icon at bounding box center [358, 152] width 4 height 5
click at [321, 26] on div "Current plan Payment Information Billing History Status Active Plan Grow Price …" at bounding box center [354, 150] width 527 height 248
drag, startPoint x: 217, startPoint y: 54, endPoint x: 135, endPoint y: 37, distance: 83.7
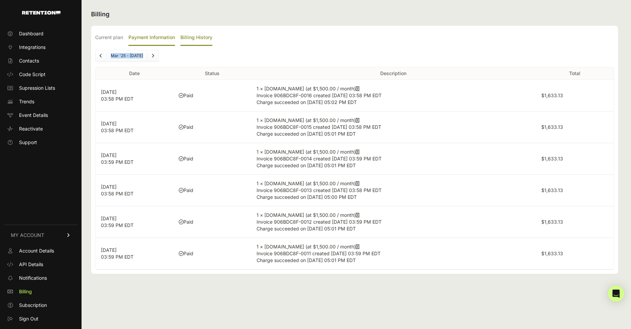
click at [137, 36] on div "Current plan Payment Information Billing History Status Active Plan Grow Price …" at bounding box center [354, 150] width 527 height 248
